Goal: Task Accomplishment & Management: Manage account settings

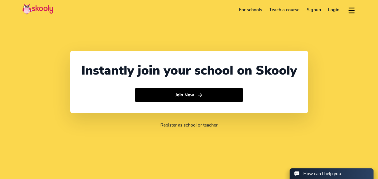
select select "91"
select select "[GEOGRAPHIC_DATA]"
select select "[GEOGRAPHIC_DATA]/[GEOGRAPHIC_DATA]"
click at [134, 77] on div "Instantly join your school on Skooly" at bounding box center [188, 70] width 215 height 17
click at [333, 10] on link "Login" at bounding box center [333, 9] width 19 height 9
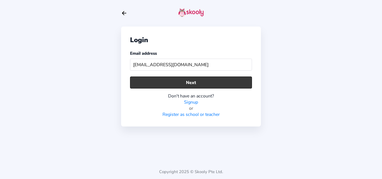
type input "[EMAIL_ADDRESS][DOMAIN_NAME]"
click at [159, 85] on button "Next" at bounding box center [191, 83] width 122 height 12
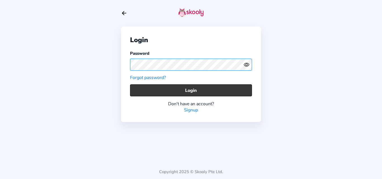
click at [140, 92] on button "Login" at bounding box center [191, 90] width 122 height 12
